Goal: Task Accomplishment & Management: Manage account settings

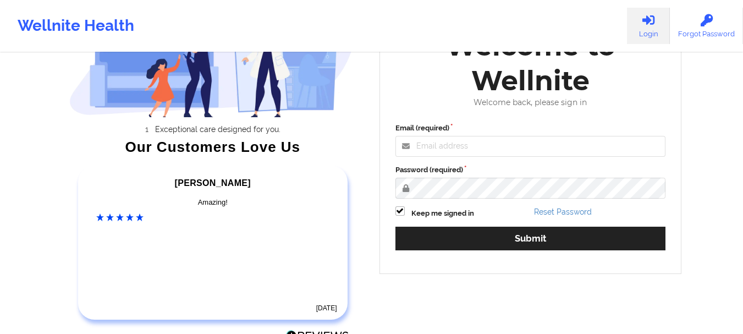
scroll to position [110, 0]
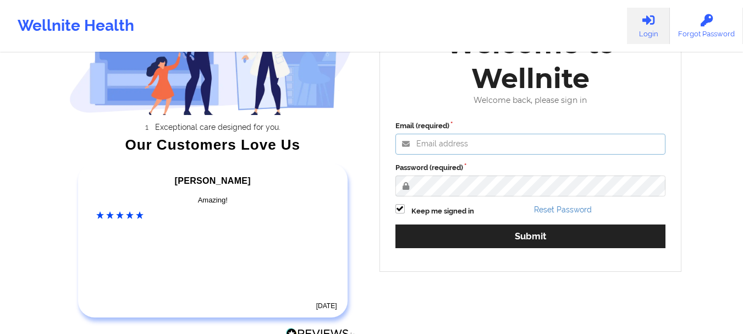
type input "[PERSON_NAME][EMAIL_ADDRESS][DOMAIN_NAME]"
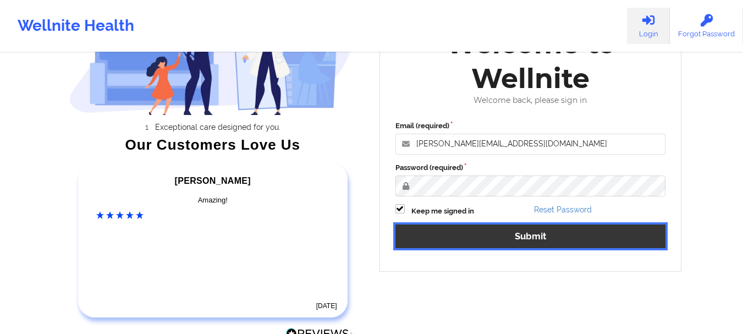
click at [502, 238] on button "Submit" at bounding box center [530, 236] width 270 height 24
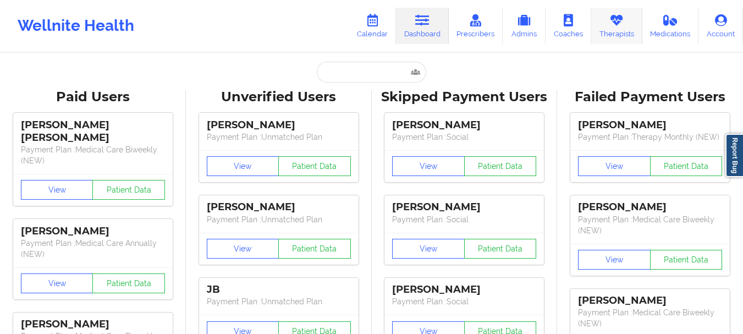
click at [623, 20] on icon at bounding box center [616, 20] width 14 height 12
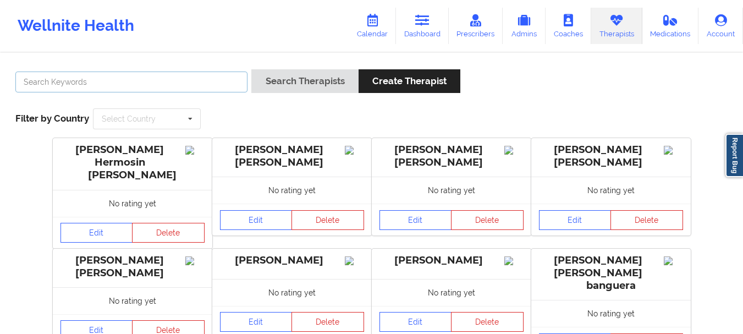
drag, startPoint x: 172, startPoint y: 76, endPoint x: 180, endPoint y: 76, distance: 8.2
click at [172, 76] on input "text" at bounding box center [131, 81] width 232 height 21
paste input "[PERSON_NAME]"
type input "[PERSON_NAME]"
click at [274, 68] on div "[PERSON_NAME] May Search Therapists Create Therapist Filter by Country Select C…" at bounding box center [371, 99] width 727 height 75
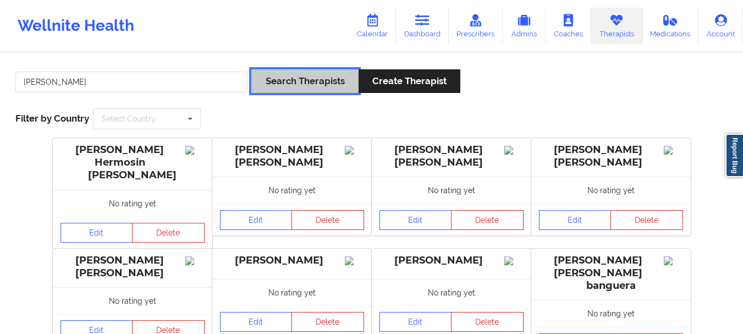
click at [286, 73] on button "Search Therapists" at bounding box center [304, 81] width 107 height 24
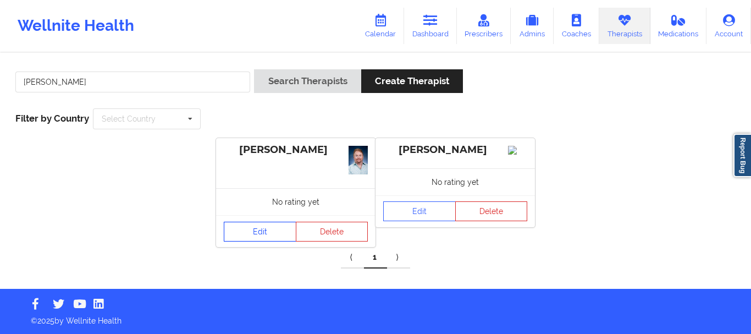
click at [273, 239] on link "Edit" at bounding box center [260, 232] width 73 height 20
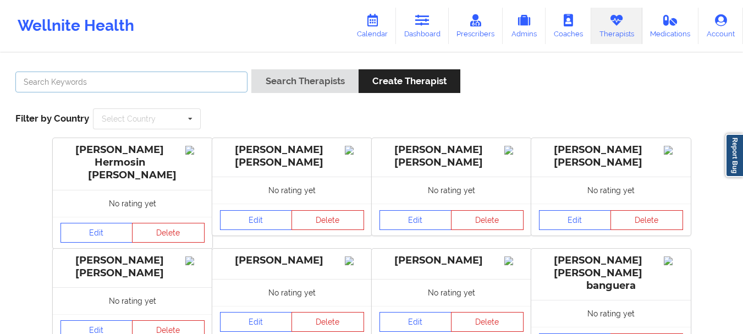
click at [208, 80] on input "text" at bounding box center [131, 81] width 232 height 21
paste input "[PERSON_NAME]"
type input "[PERSON_NAME]"
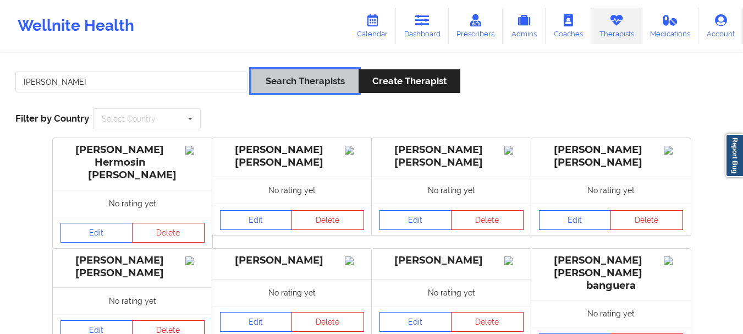
click at [311, 84] on button "Search Therapists" at bounding box center [304, 81] width 107 height 24
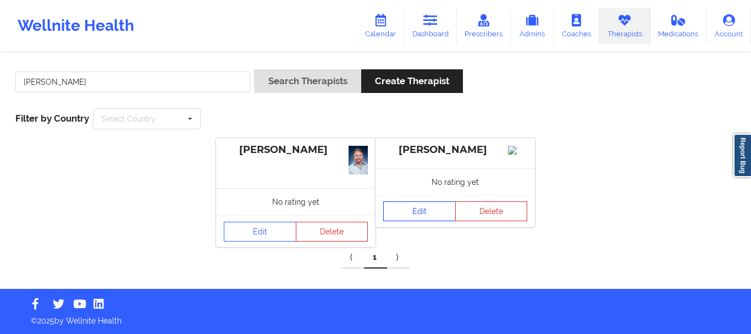
click at [423, 221] on link "Edit" at bounding box center [419, 211] width 73 height 20
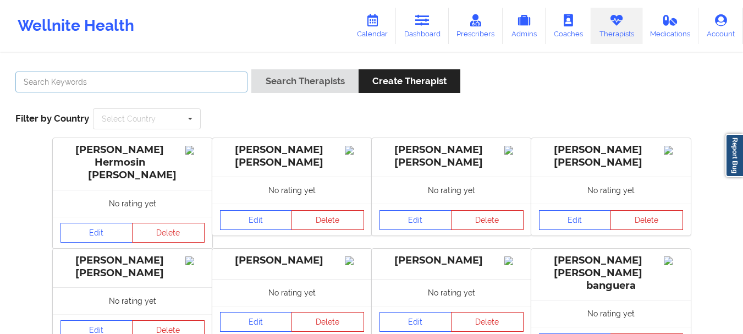
click at [174, 79] on input "text" at bounding box center [131, 81] width 232 height 21
paste input "[PERSON_NAME]"
type input "[PERSON_NAME]"
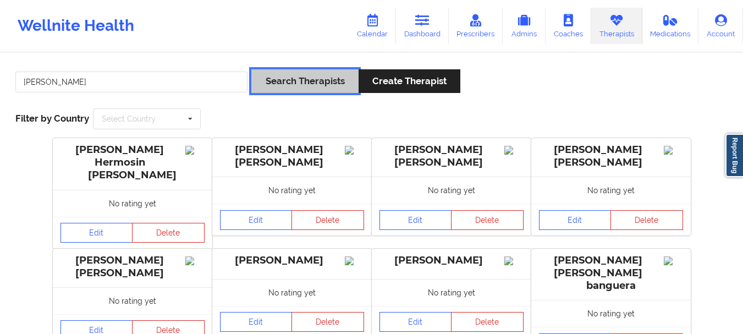
click at [303, 91] on button "Search Therapists" at bounding box center [304, 81] width 107 height 24
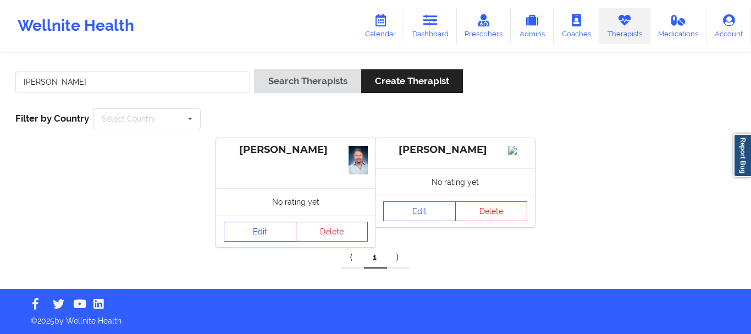
click at [264, 229] on link "Edit" at bounding box center [260, 232] width 73 height 20
